Goal: Navigation & Orientation: Go to known website

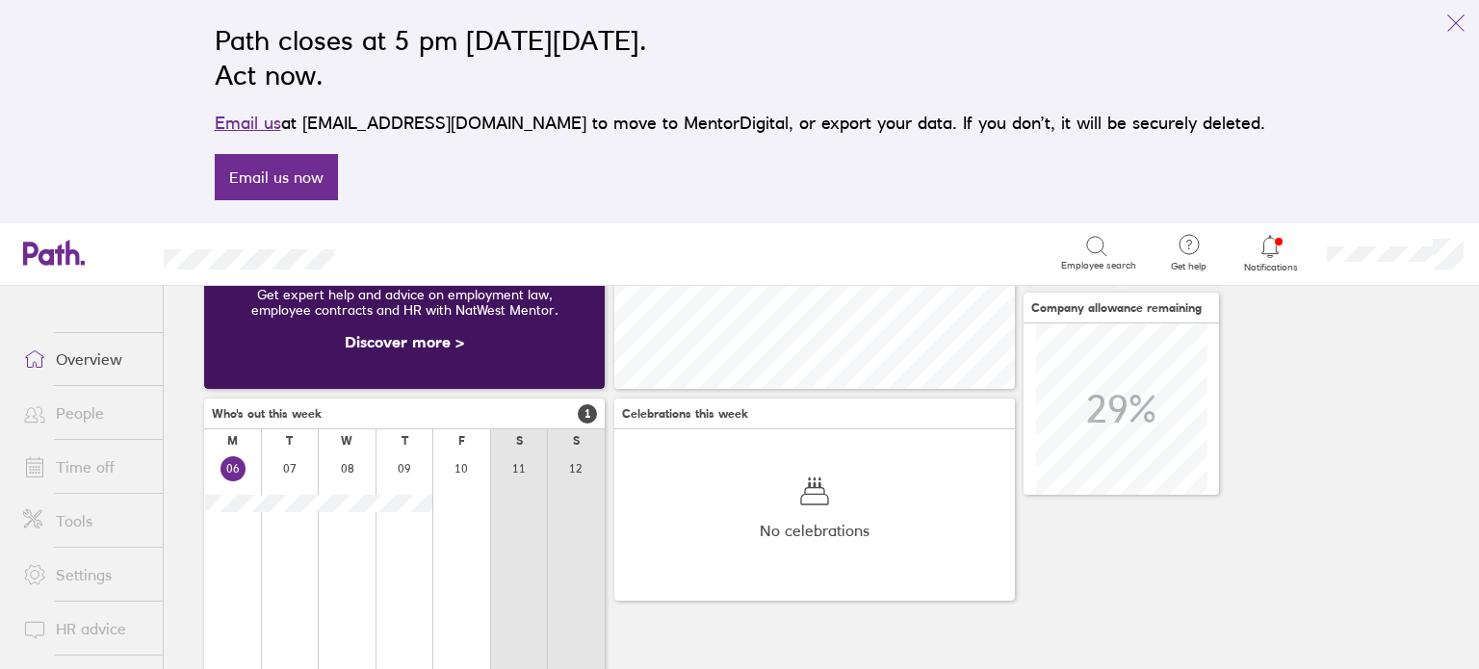
scroll to position [459, 0]
